Goal: Find specific page/section: Find specific page/section

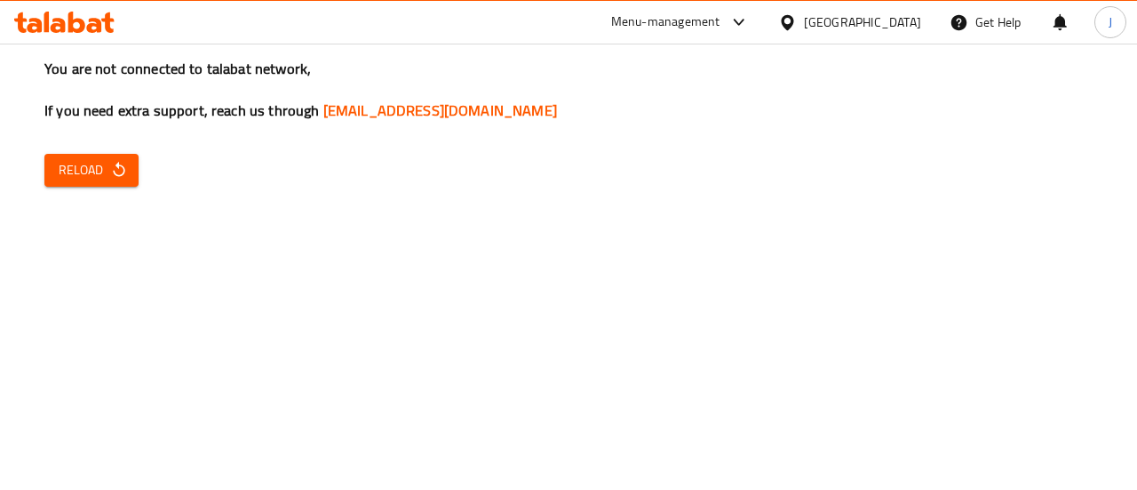
click at [60, 173] on span "Reload" at bounding box center [92, 170] width 66 height 22
click at [62, 179] on span "Reload" at bounding box center [92, 170] width 66 height 22
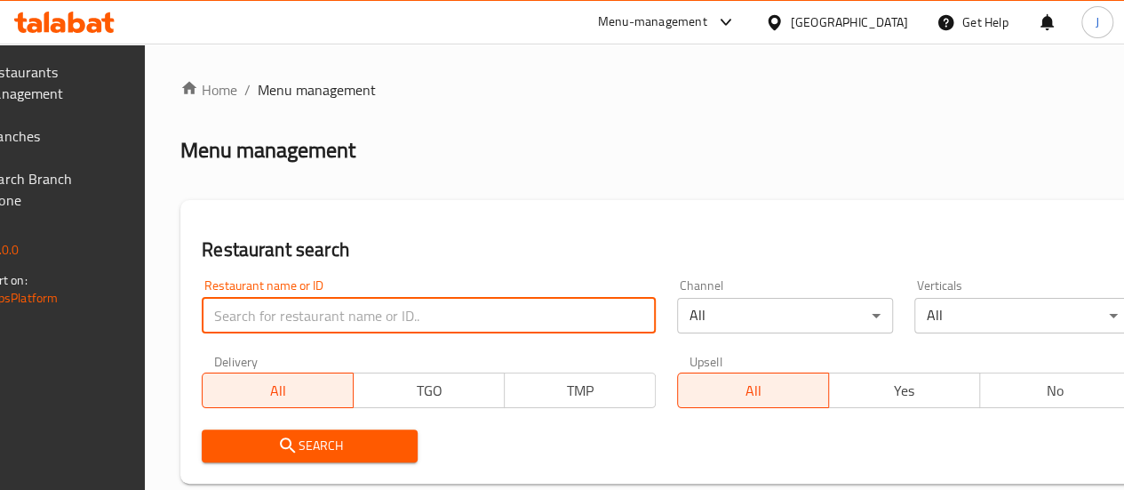
click at [382, 318] on input "search" at bounding box center [429, 316] width 454 height 36
type input "Ice pack"
click button "Search" at bounding box center [310, 445] width 216 height 33
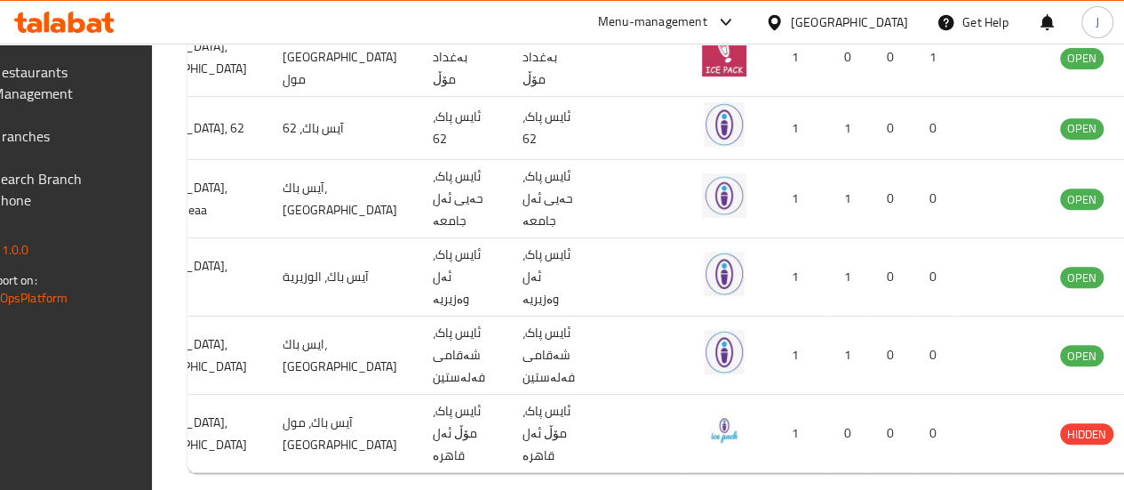
scroll to position [0, 174]
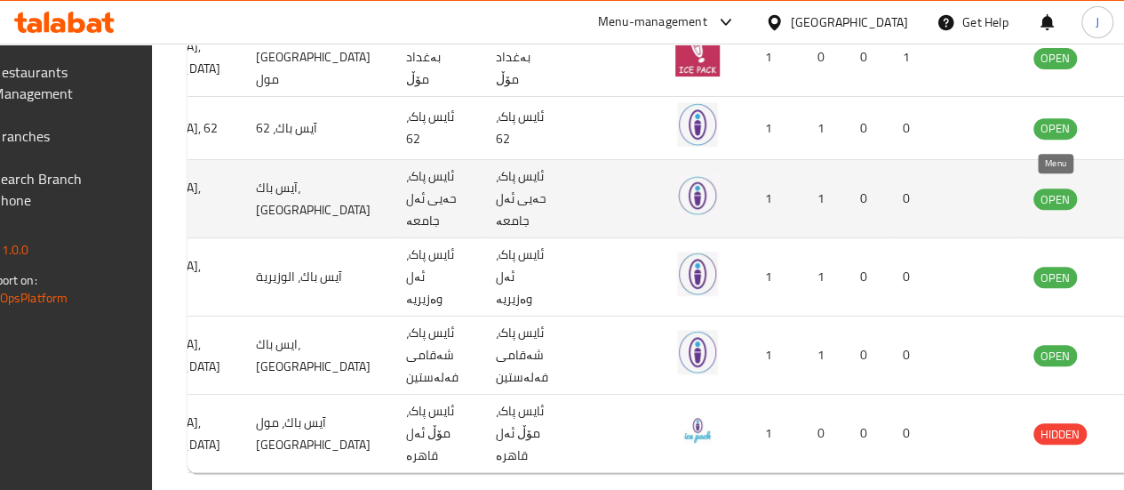
click at [1123, 198] on icon "enhanced table" at bounding box center [1137, 199] width 20 height 15
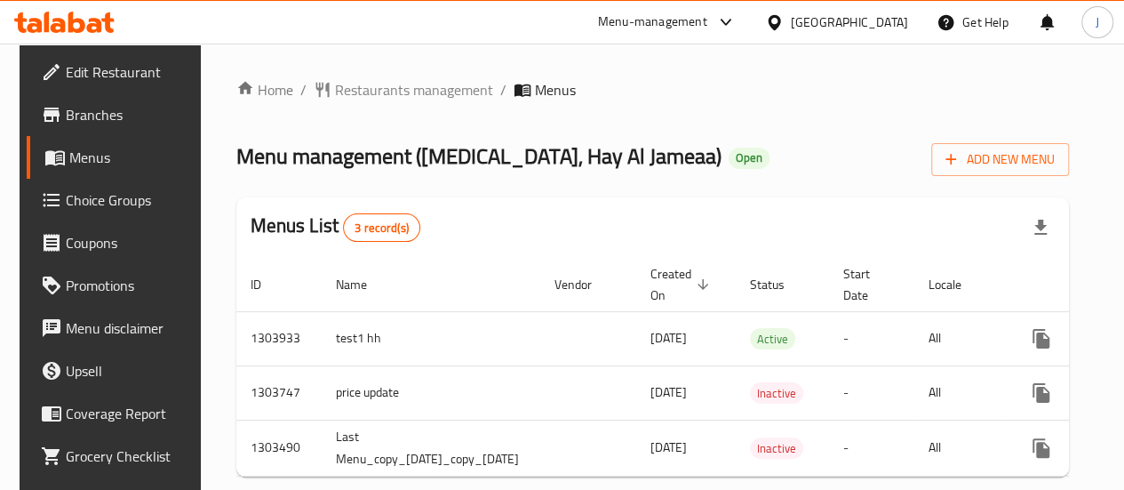
click at [90, 114] on span "Branches" at bounding box center [129, 114] width 127 height 21
